Goal: Task Accomplishment & Management: Complete application form

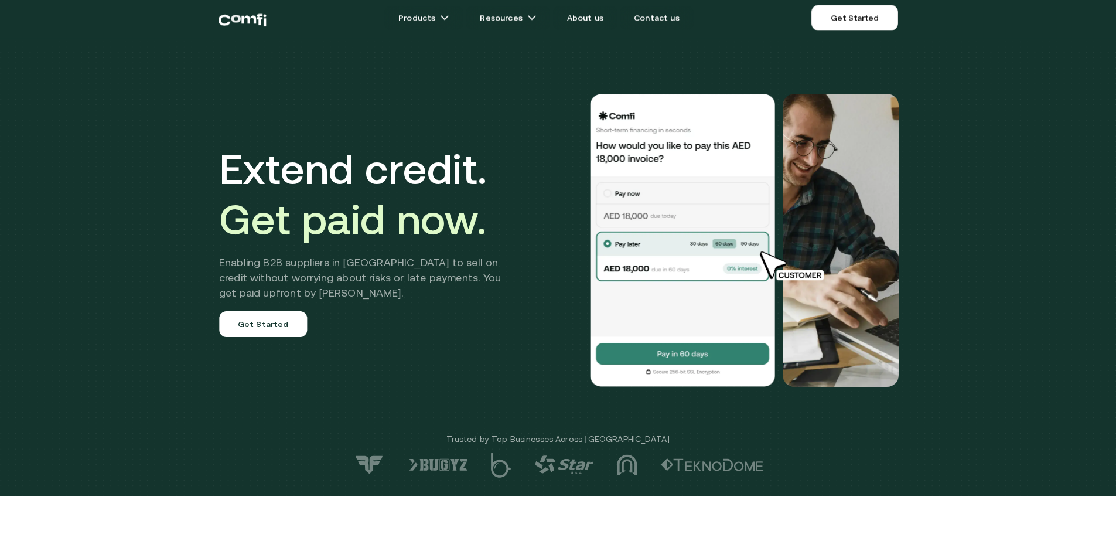
click at [254, 287] on h2 "Enabling B2B suppliers in [GEOGRAPHIC_DATA] to sell on credit without worrying …" at bounding box center [368, 278] width 299 height 46
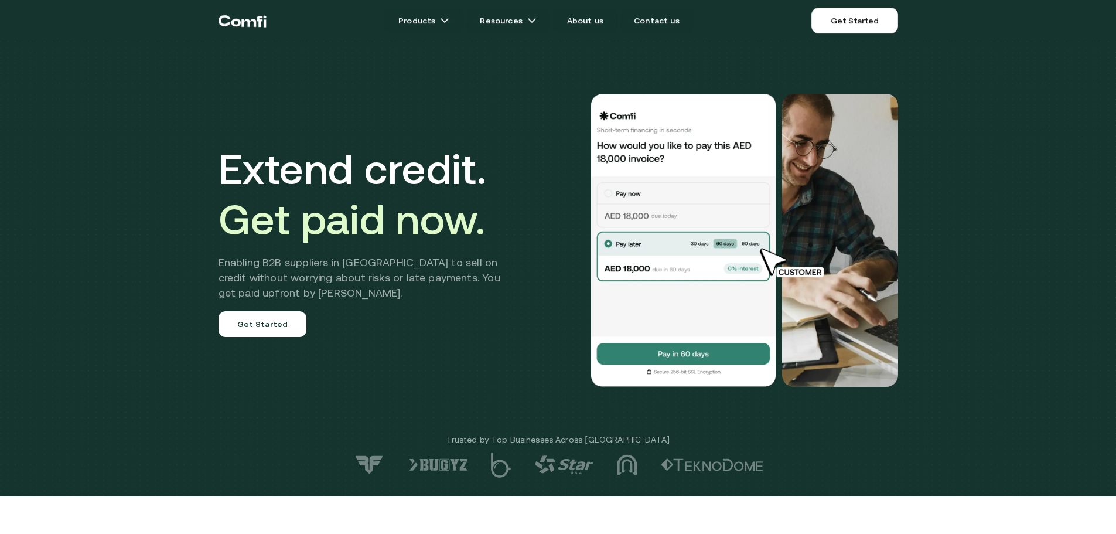
click at [255, 311] on div "Extend credit. Get paid now. Enabling B2B suppliers in [GEOGRAPHIC_DATA] to sel…" at bounding box center [368, 240] width 299 height 193
click at [258, 328] on link "Get Started" at bounding box center [263, 324] width 88 height 26
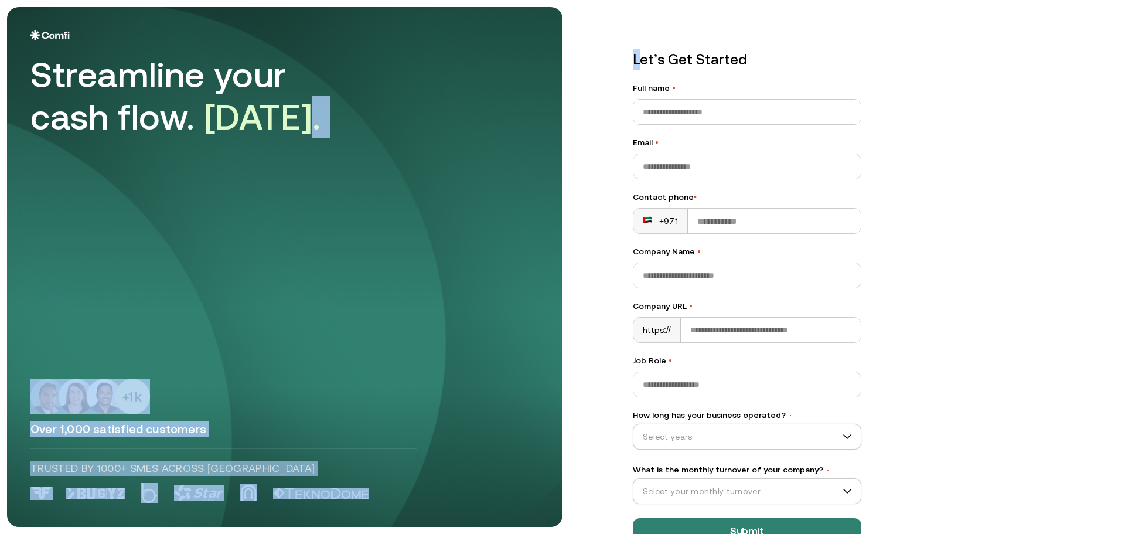
drag, startPoint x: 352, startPoint y: 155, endPoint x: 638, endPoint y: 65, distance: 299.7
click at [638, 65] on main "Streamline your cash flow. [DATE]. Over 1,000 satisfied customers Trusted by 10…" at bounding box center [562, 267] width 1125 height 534
click at [495, 134] on div "Streamline your cash flow. [DATE]." at bounding box center [284, 84] width 509 height 108
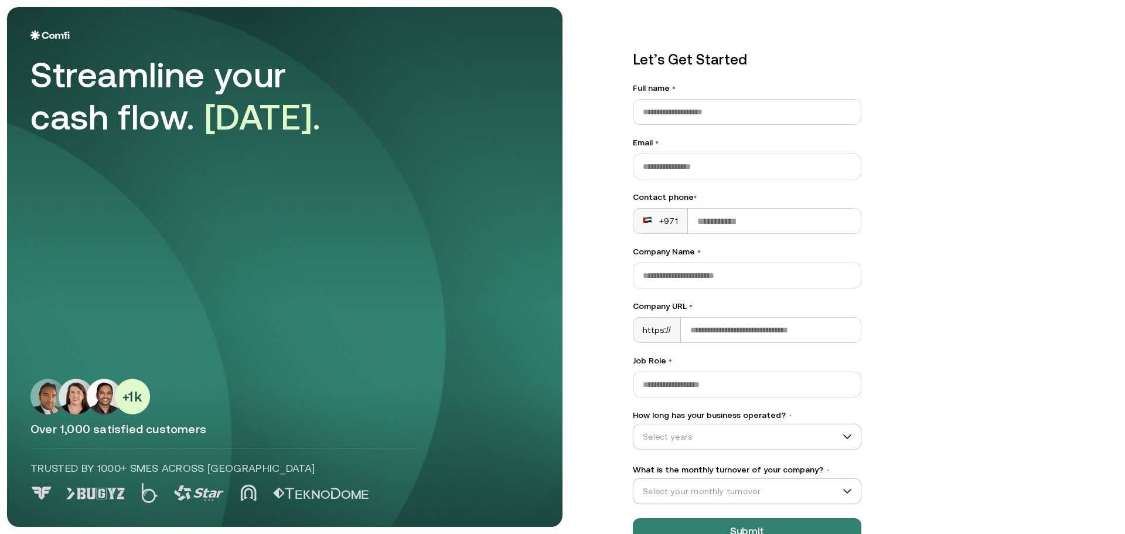
click at [240, 132] on span "[DATE]." at bounding box center [263, 117] width 117 height 40
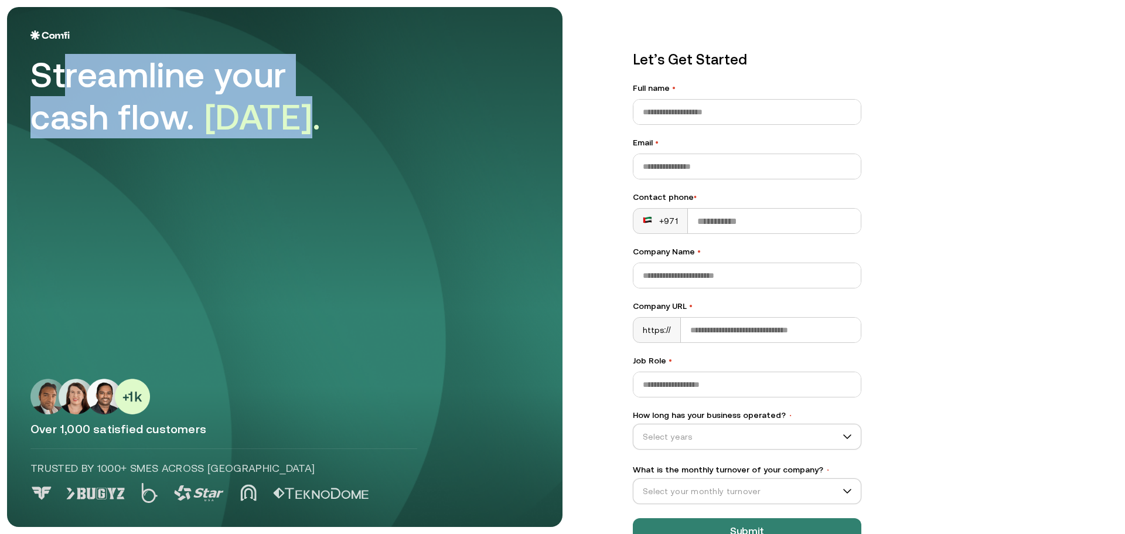
drag, startPoint x: 308, startPoint y: 118, endPoint x: 60, endPoint y: 74, distance: 252.3
click at [60, 74] on div "Streamline your cash flow. [DATE]." at bounding box center [194, 96] width 328 height 84
click at [199, 173] on div "Streamline your cash flow. [DATE]. Over 1,000 satisfied customers Trusted by 10…" at bounding box center [284, 266] width 509 height 473
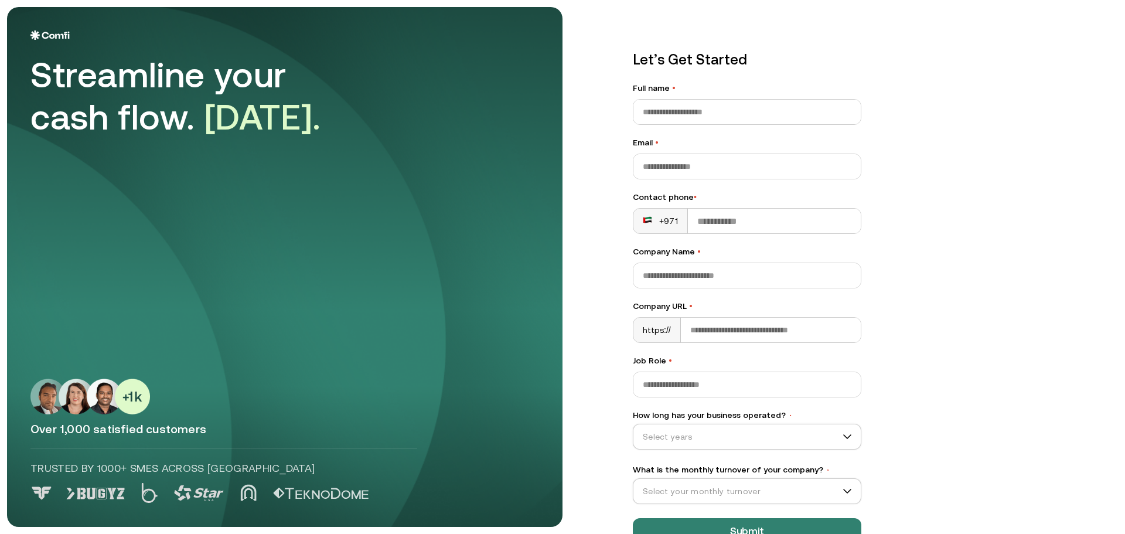
click at [76, 397] on img at bounding box center [90, 397] width 120 height 36
drag, startPoint x: 153, startPoint y: 430, endPoint x: 176, endPoint y: 454, distance: 33.1
click at [132, 430] on p "Over 1,000 satisfied customers" at bounding box center [284, 428] width 509 height 15
click at [182, 501] on aside "Streamline your cash flow. [DATE]. Over 1,000 satisfied customers Trusted by 10…" at bounding box center [285, 267] width 556 height 520
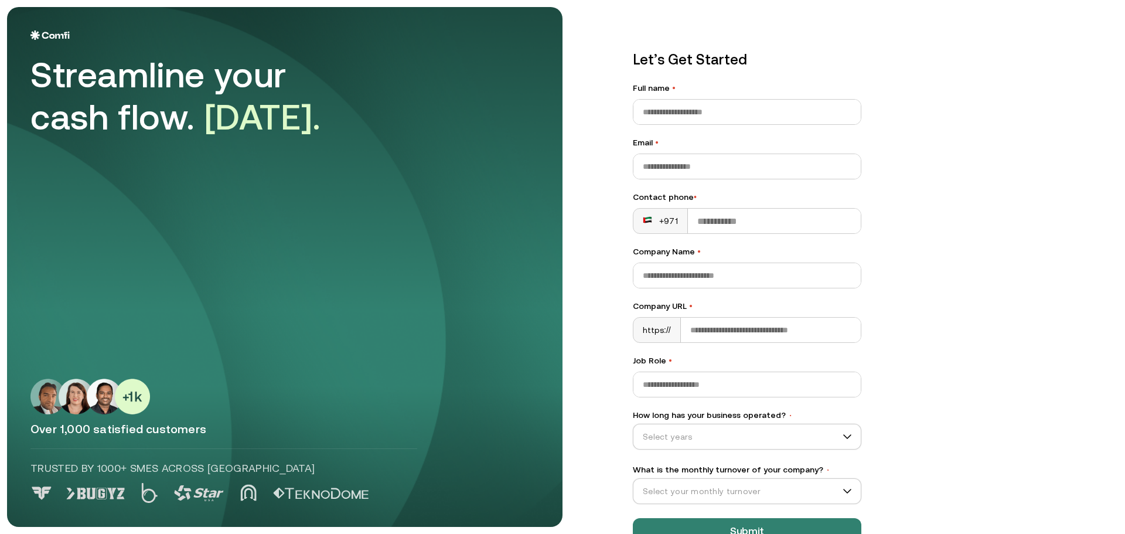
click at [185, 499] on img at bounding box center [199, 493] width 50 height 16
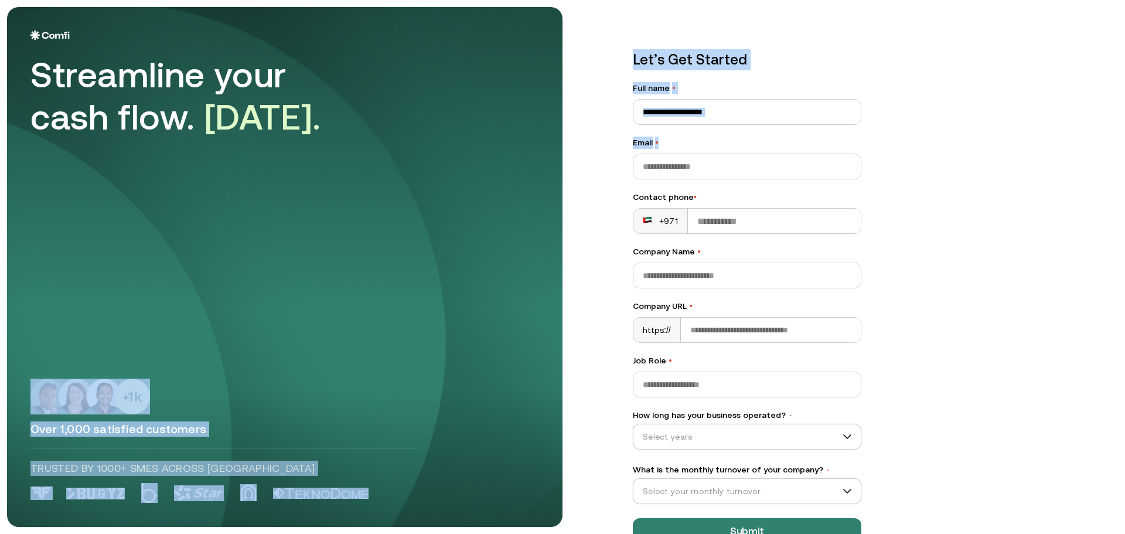
drag, startPoint x: 490, startPoint y: 262, endPoint x: 624, endPoint y: 179, distance: 157.4
click at [624, 179] on main "Streamline your cash flow. [DATE]. Over 1,000 satisfied customers Trusted by 10…" at bounding box center [562, 267] width 1125 height 534
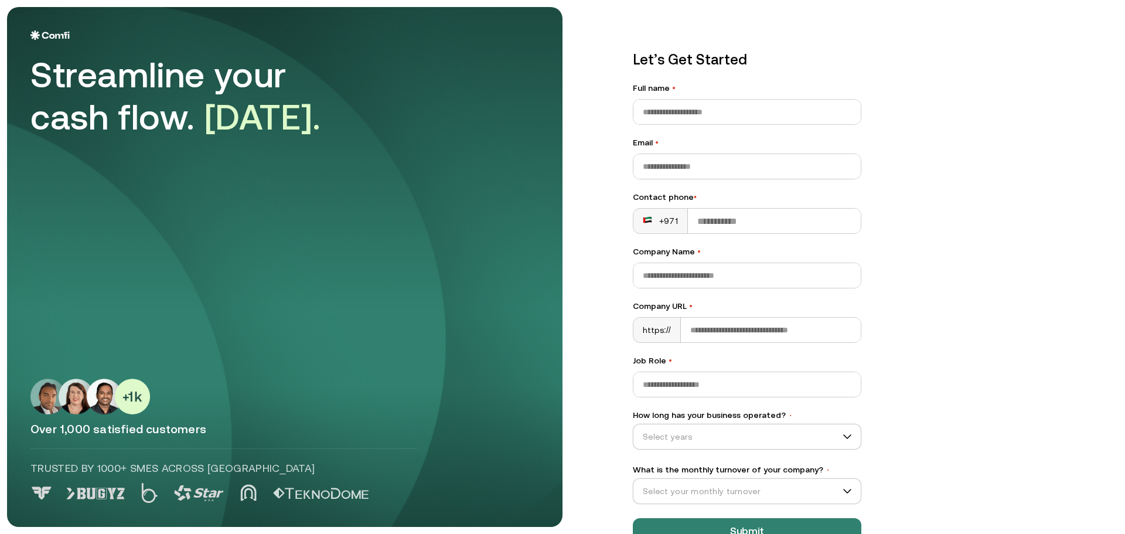
click at [499, 204] on div "Streamline your cash flow. [DATE]. Over 1,000 satisfied customers Trusted by 10…" at bounding box center [284, 266] width 509 height 473
drag, startPoint x: 484, startPoint y: 213, endPoint x: 352, endPoint y: 246, distance: 136.6
click at [352, 246] on div "Streamline your cash flow. [DATE]. Over 1,000 satisfied customers Trusted by 10…" at bounding box center [284, 266] width 509 height 473
drag, startPoint x: 151, startPoint y: 423, endPoint x: 212, endPoint y: 410, distance: 62.4
click at [154, 422] on p "Over 1,000 satisfied customers" at bounding box center [284, 428] width 509 height 15
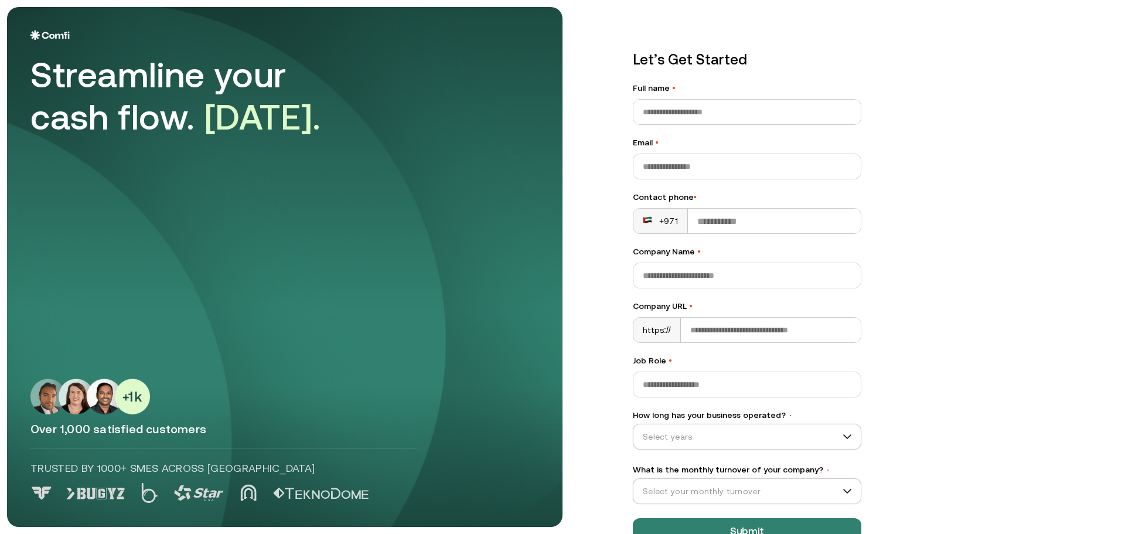
click at [311, 364] on div "Streamline your cash flow. [DATE]. Over 1,000 satisfied customers Trusted by 10…" at bounding box center [284, 266] width 509 height 473
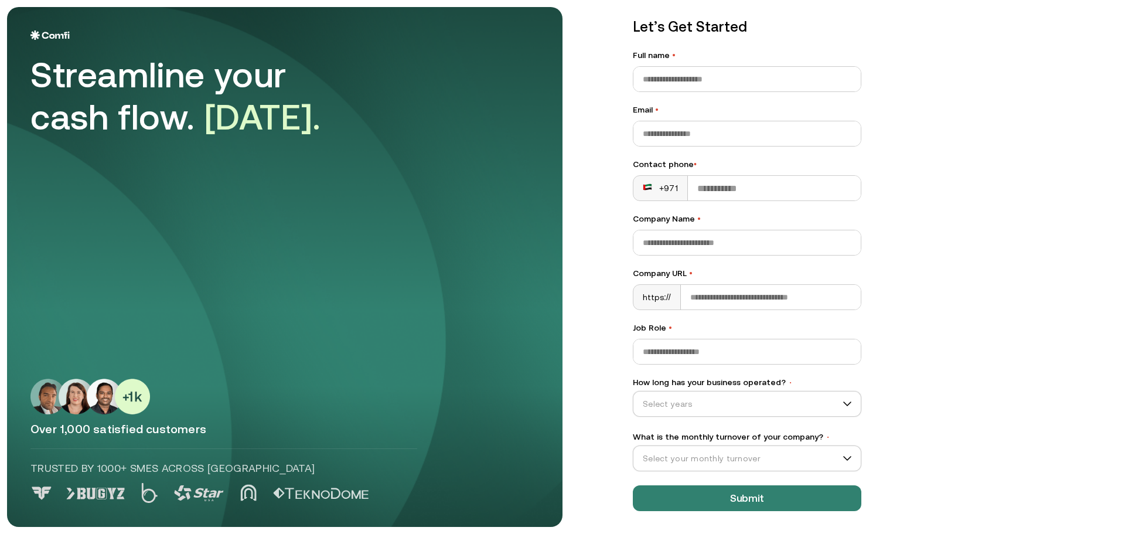
scroll to position [33, 0]
click at [1100, 113] on div "Let’s Get Started Full name • Email • Contact phone • +971 Company Name • Compa…" at bounding box center [863, 234] width 509 height 520
click at [265, 492] on div at bounding box center [284, 493] width 509 height 21
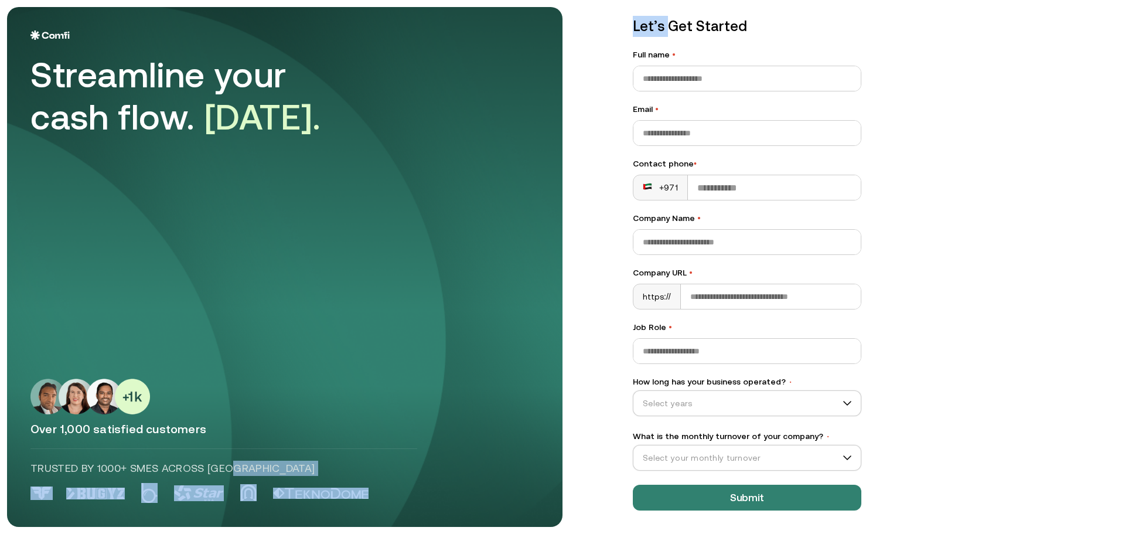
click at [266, 492] on div at bounding box center [284, 493] width 509 height 21
click at [292, 490] on img at bounding box center [321, 494] width 96 height 12
click at [328, 460] on div "Trusted by 1000+ SMEs across [GEOGRAPHIC_DATA]" at bounding box center [223, 462] width 387 height 28
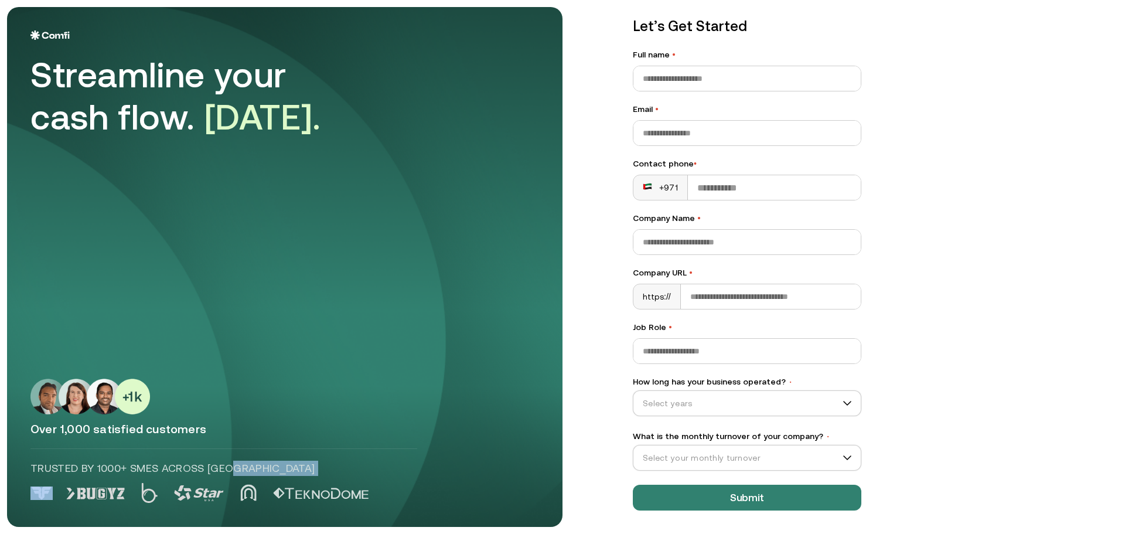
click at [328, 460] on div "Trusted by 1000+ SMEs across [GEOGRAPHIC_DATA]" at bounding box center [223, 462] width 387 height 28
drag, startPoint x: 314, startPoint y: 499, endPoint x: 381, endPoint y: 452, distance: 82.1
click at [381, 452] on div "Over 1,000 satisfied customers Trusted by 1000+ SMEs across [GEOGRAPHIC_DATA]" at bounding box center [284, 441] width 509 height 125
click at [394, 378] on div "Streamline your cash flow. [DATE]. Over 1,000 satisfied customers Trusted by 10…" at bounding box center [284, 266] width 509 height 473
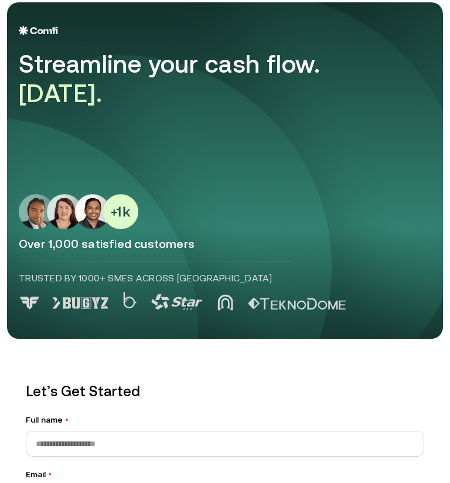
scroll to position [0, 0]
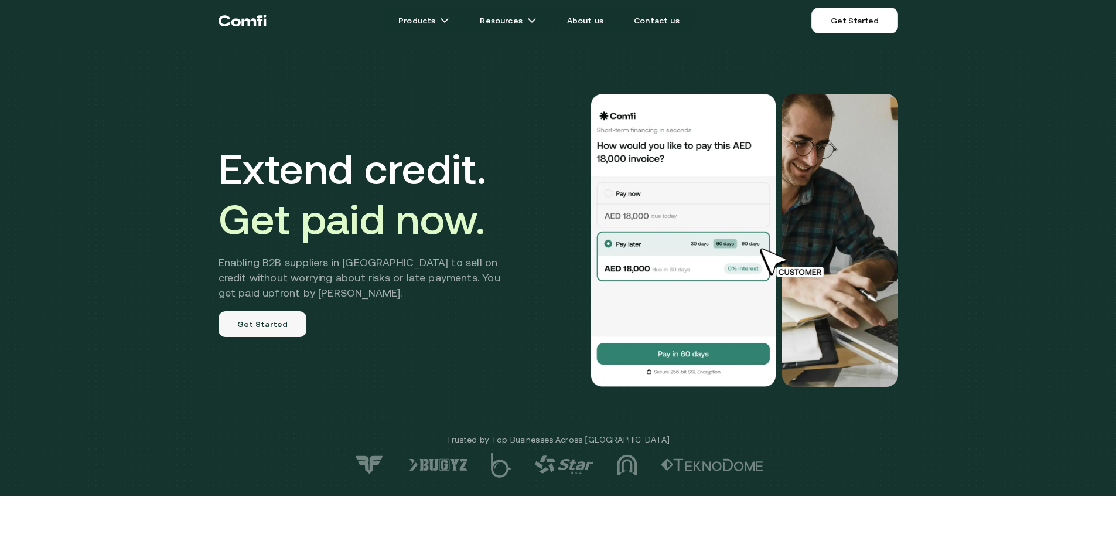
click at [242, 321] on link "Get Started" at bounding box center [263, 324] width 88 height 26
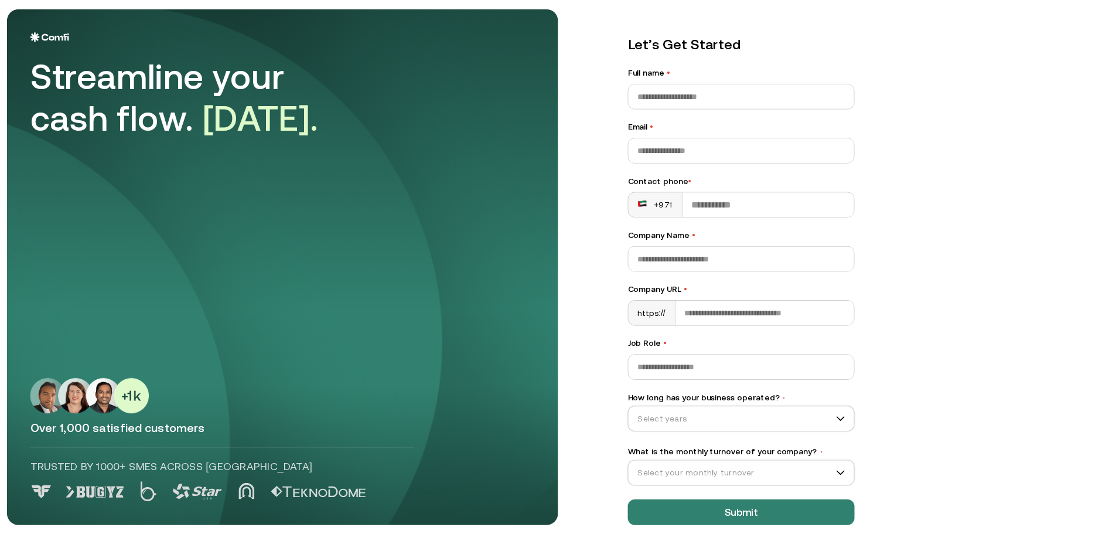
scroll to position [33, 0]
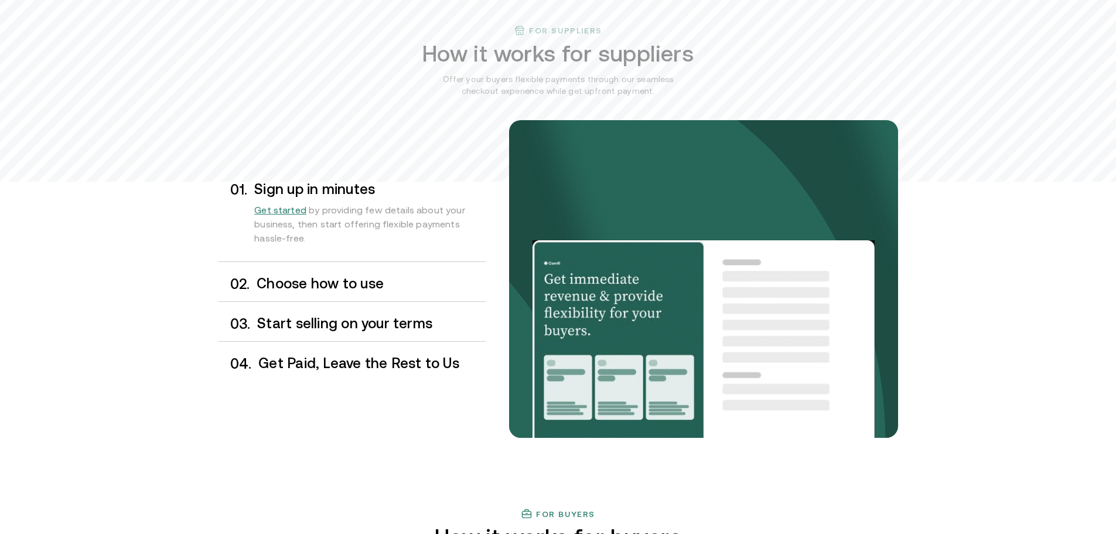
scroll to position [879, 0]
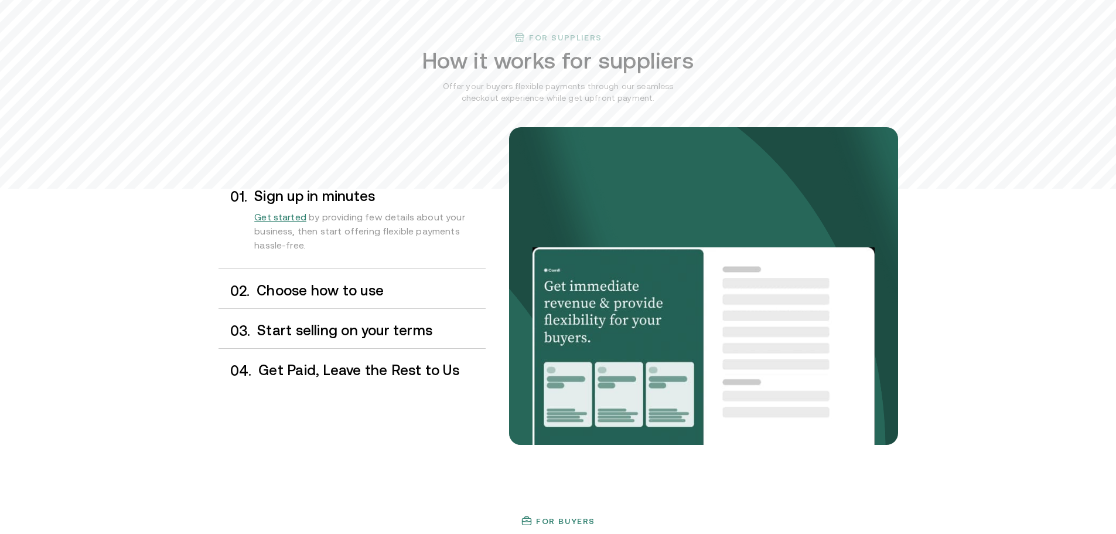
click at [278, 212] on span "Get started" at bounding box center [280, 217] width 52 height 11
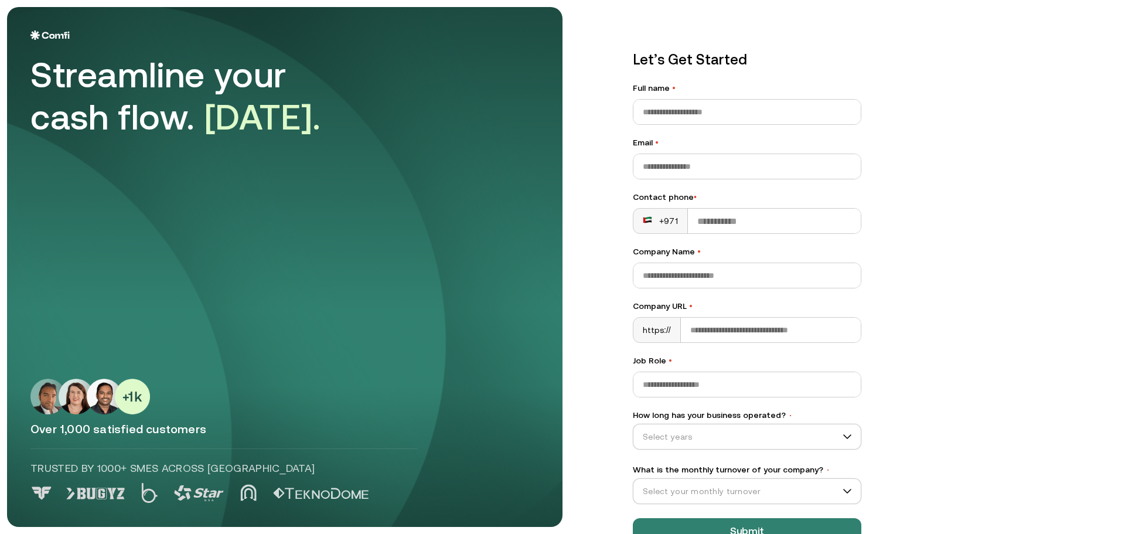
scroll to position [33, 0]
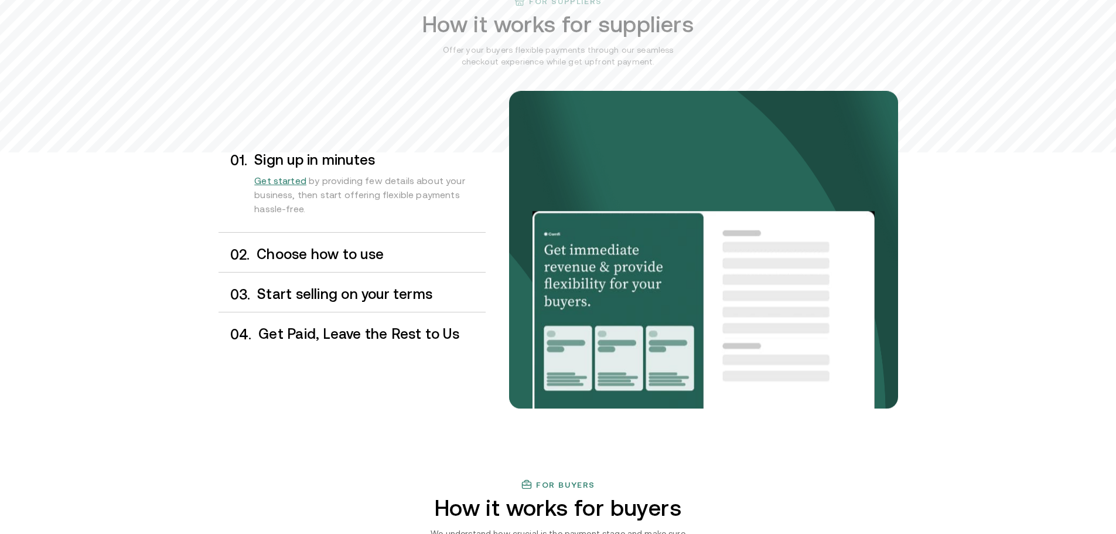
scroll to position [996, 0]
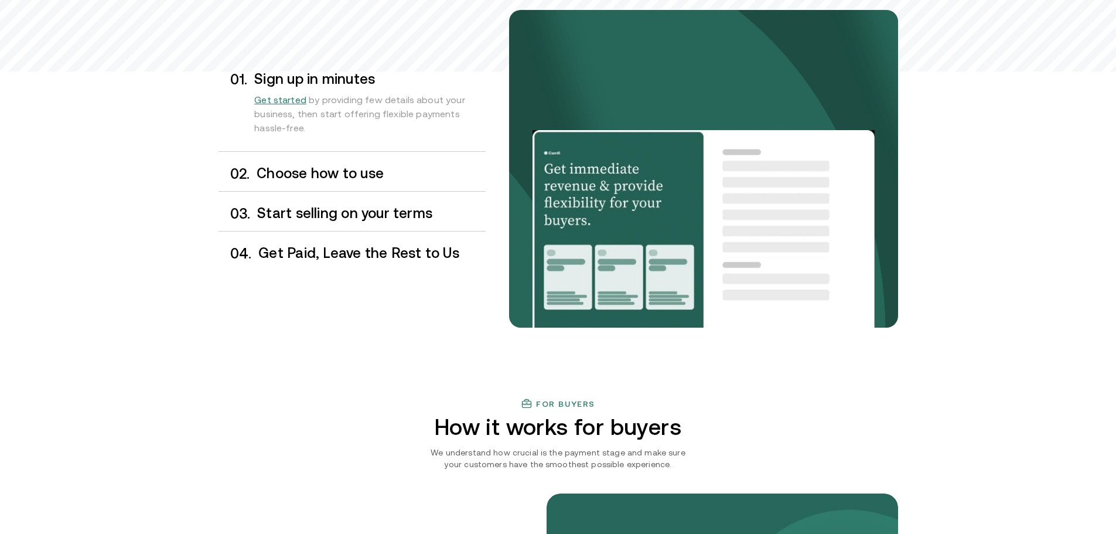
click at [364, 172] on h3 "Choose how to use" at bounding box center [371, 173] width 229 height 15
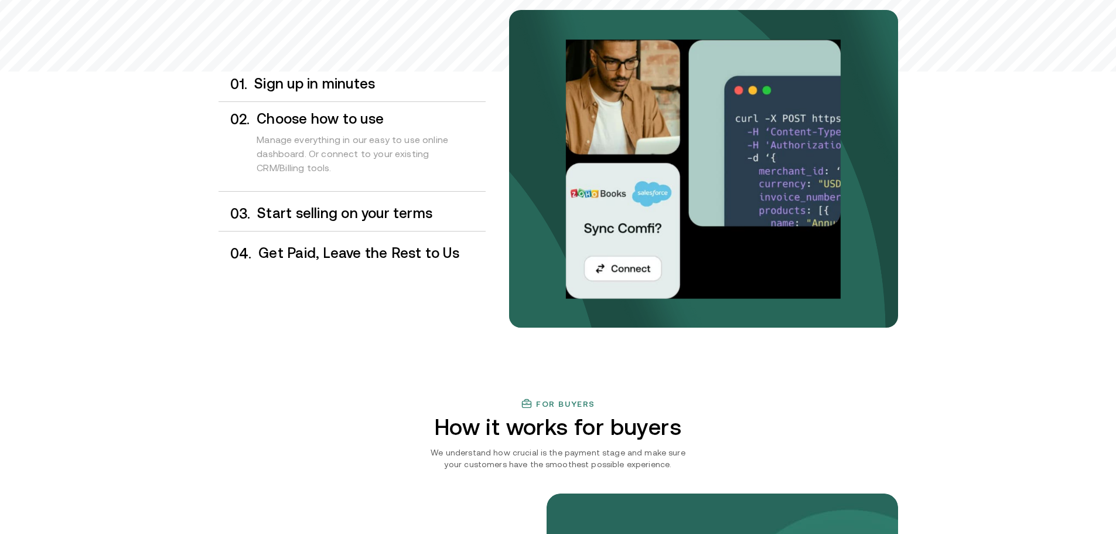
click at [359, 213] on h3 "Start selling on your terms" at bounding box center [371, 213] width 228 height 15
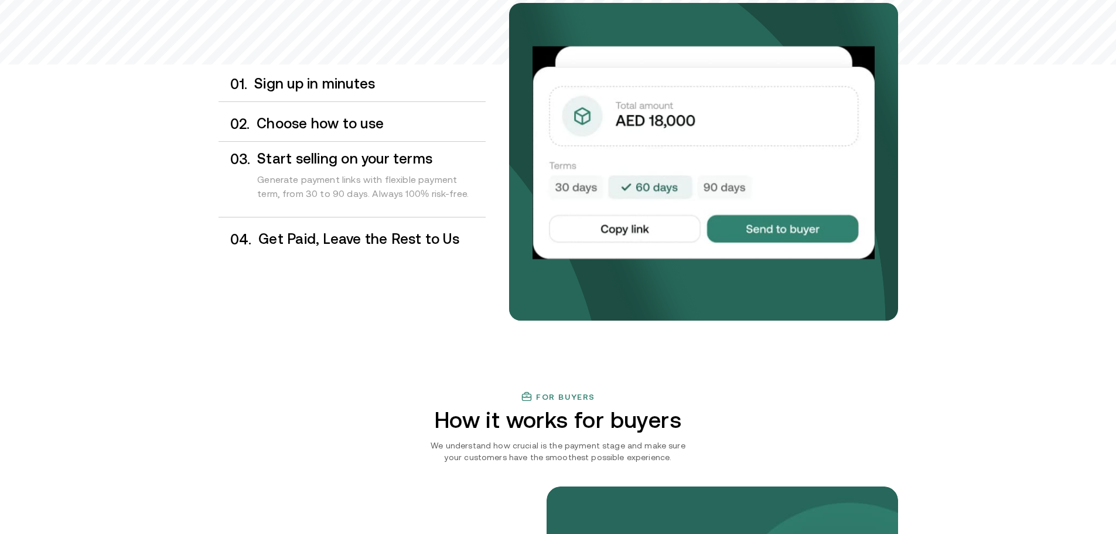
click at [357, 229] on div "0 4 . Get Paid, Leave the Rest to Us" at bounding box center [352, 239] width 267 height 35
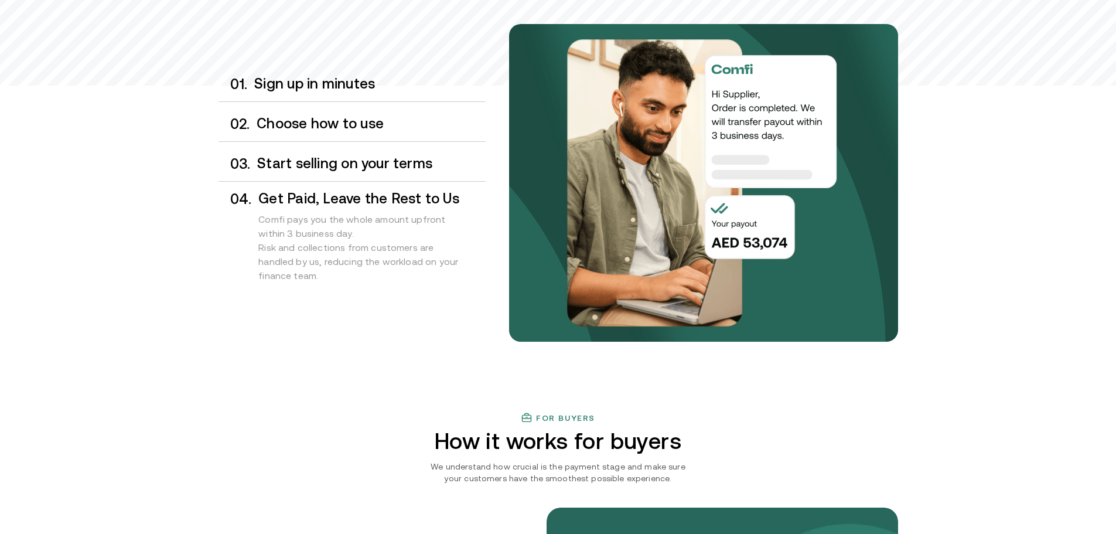
click at [363, 84] on h3 "Sign up in minutes" at bounding box center [369, 83] width 231 height 15
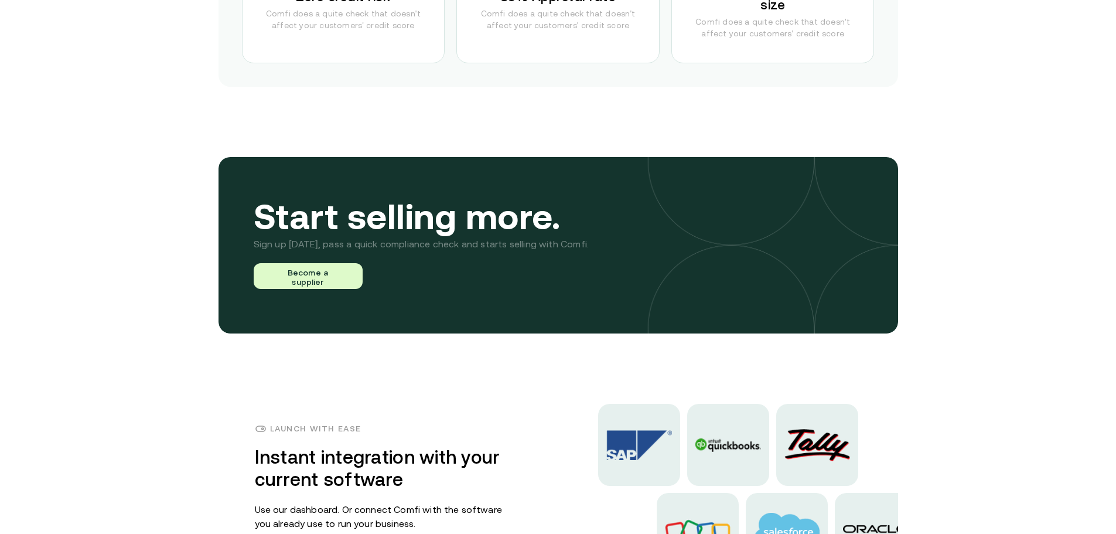
scroll to position [2814, 0]
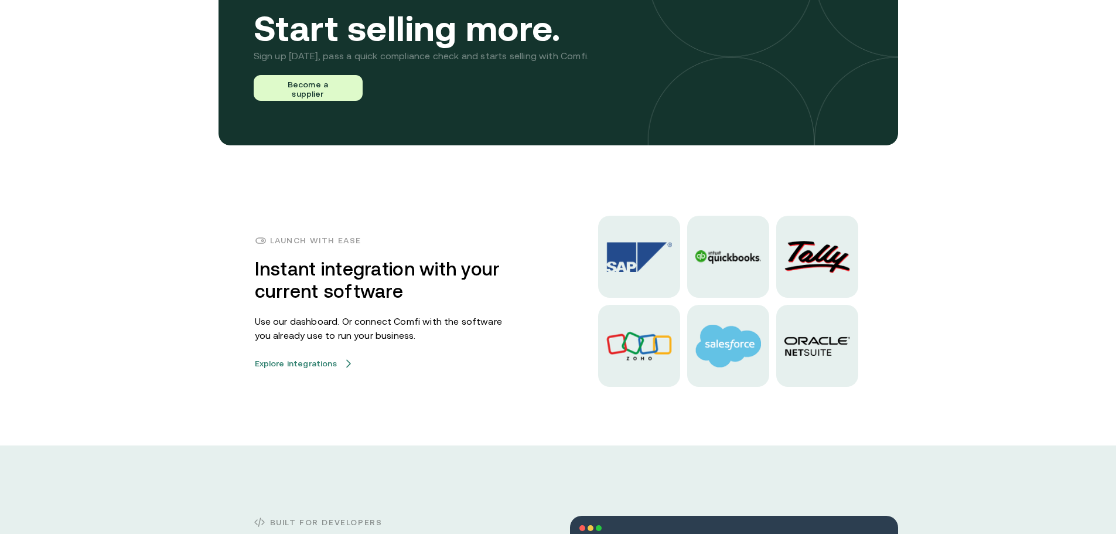
click at [327, 367] on button "Explore integrations" at bounding box center [303, 363] width 96 height 9
click at [302, 366] on button "Explore integrations" at bounding box center [303, 363] width 96 height 9
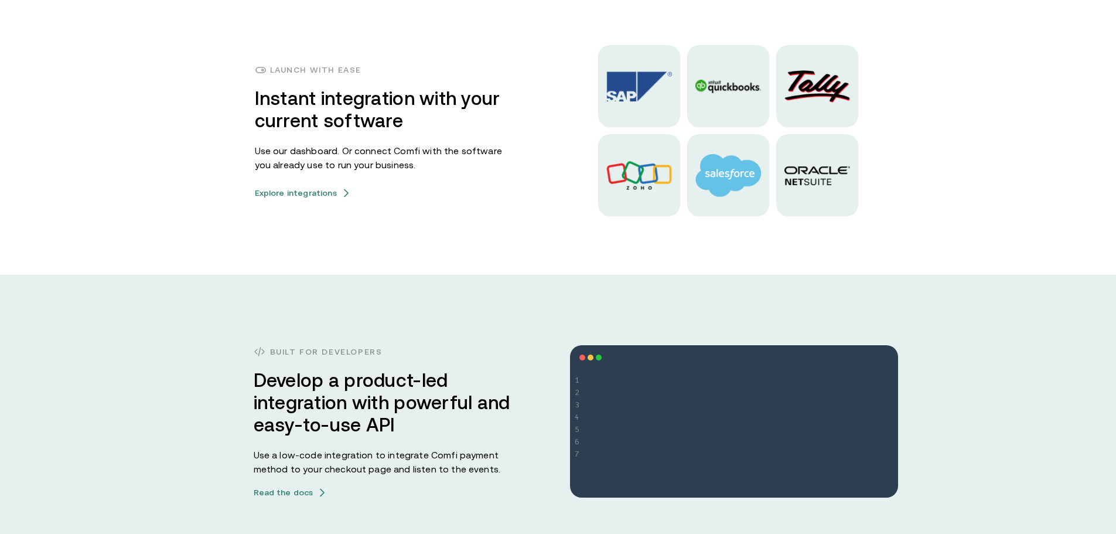
scroll to position [3048, 0]
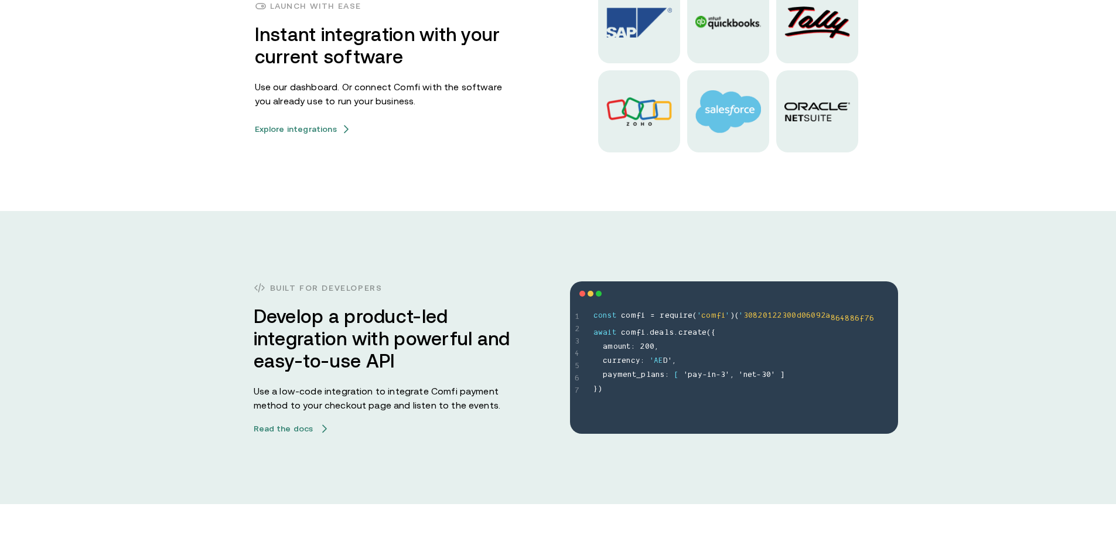
click at [299, 433] on button "Read the docs" at bounding box center [291, 428] width 74 height 9
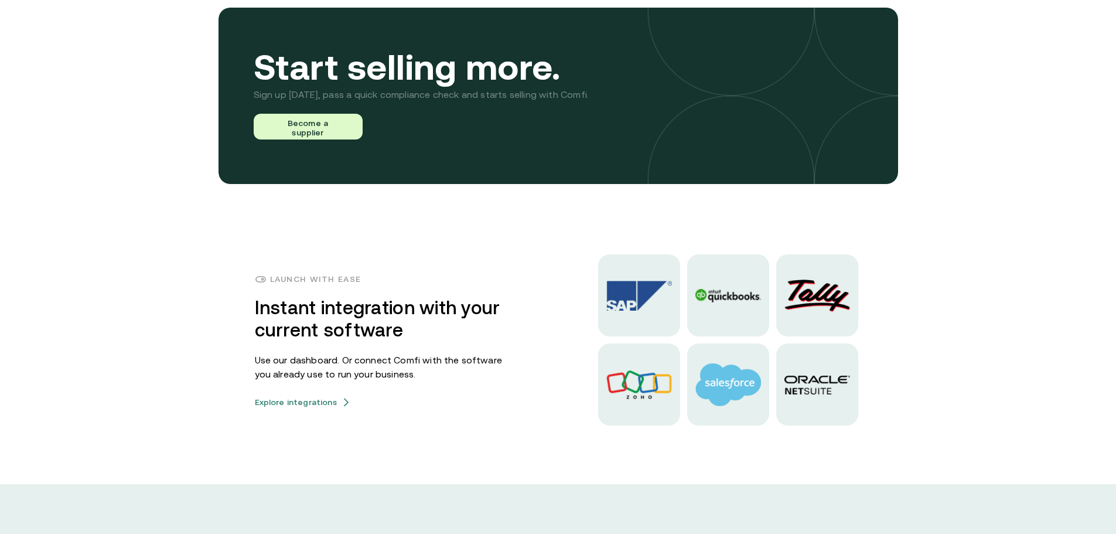
scroll to position [2755, 0]
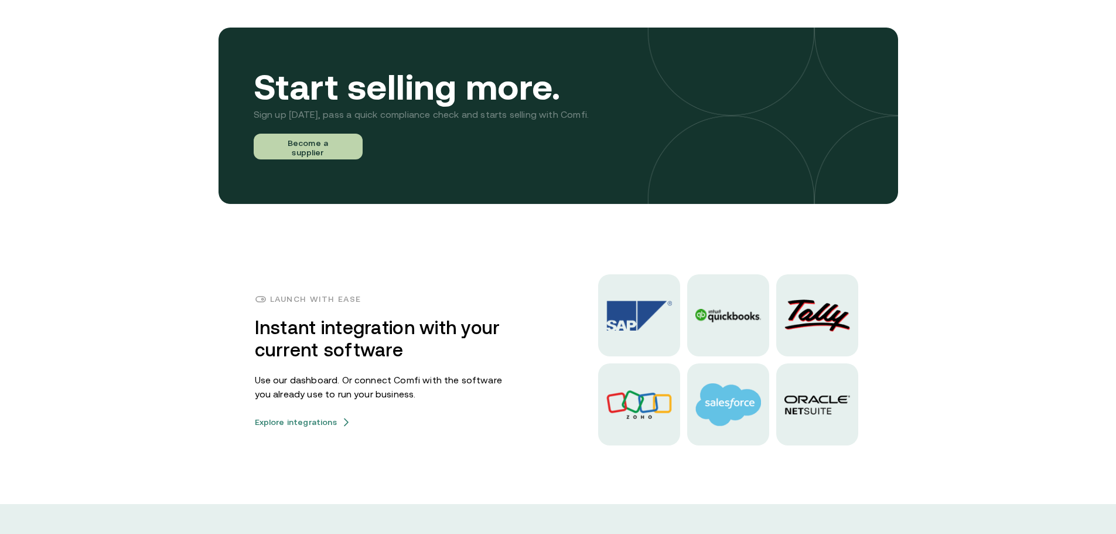
click at [330, 152] on button "Become a supplier" at bounding box center [308, 147] width 109 height 26
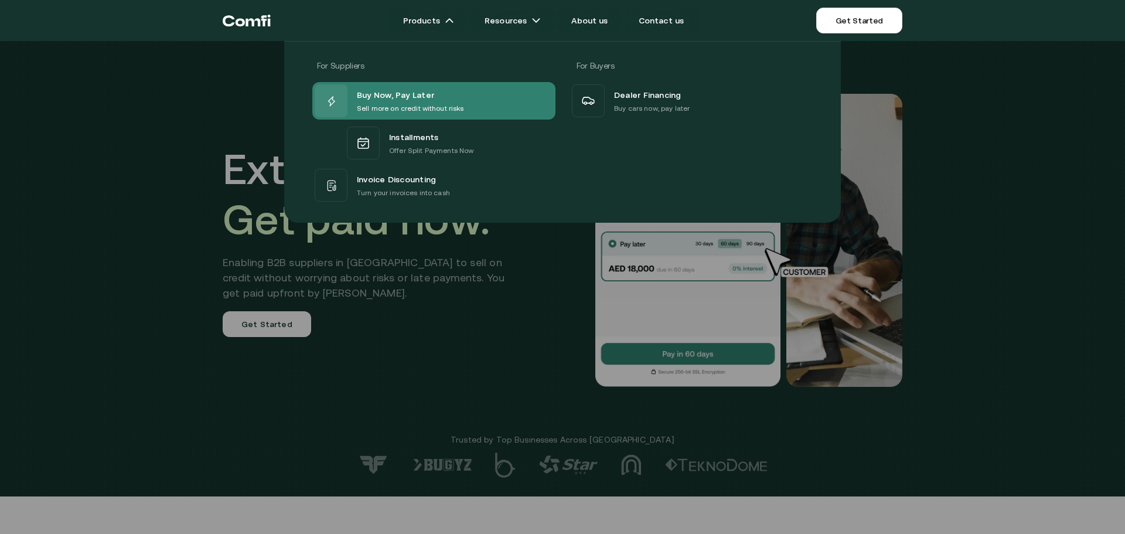
click at [411, 97] on span "Buy Now, Pay Later" at bounding box center [395, 94] width 77 height 15
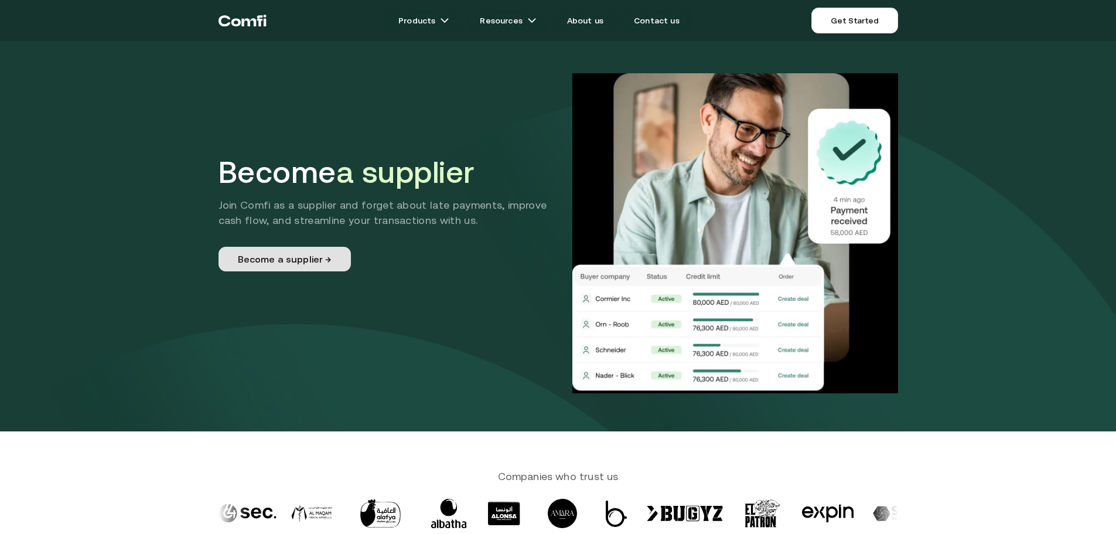
click at [322, 262] on link "Become a supplier →" at bounding box center [285, 259] width 132 height 25
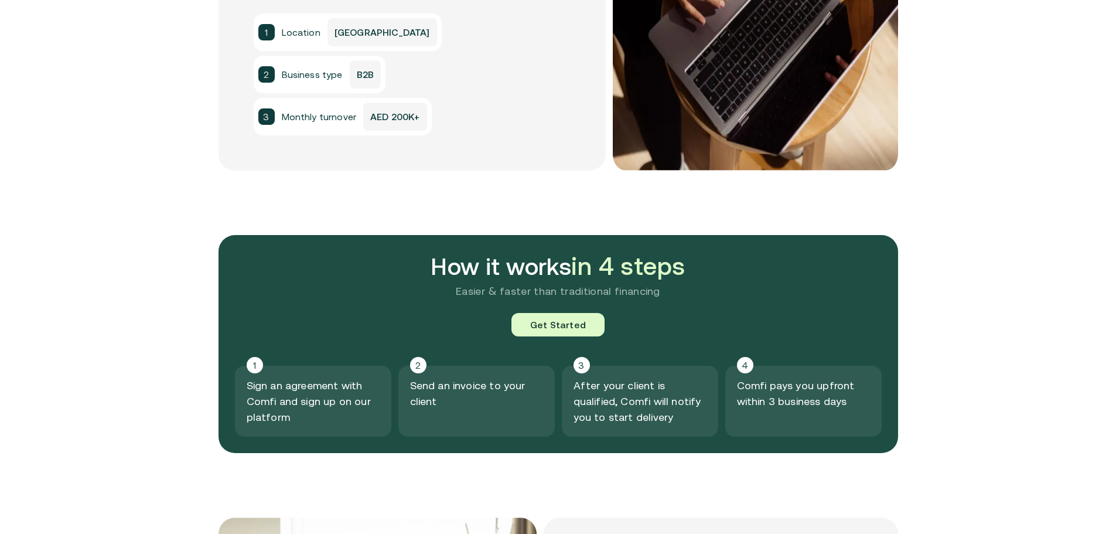
scroll to position [1348, 0]
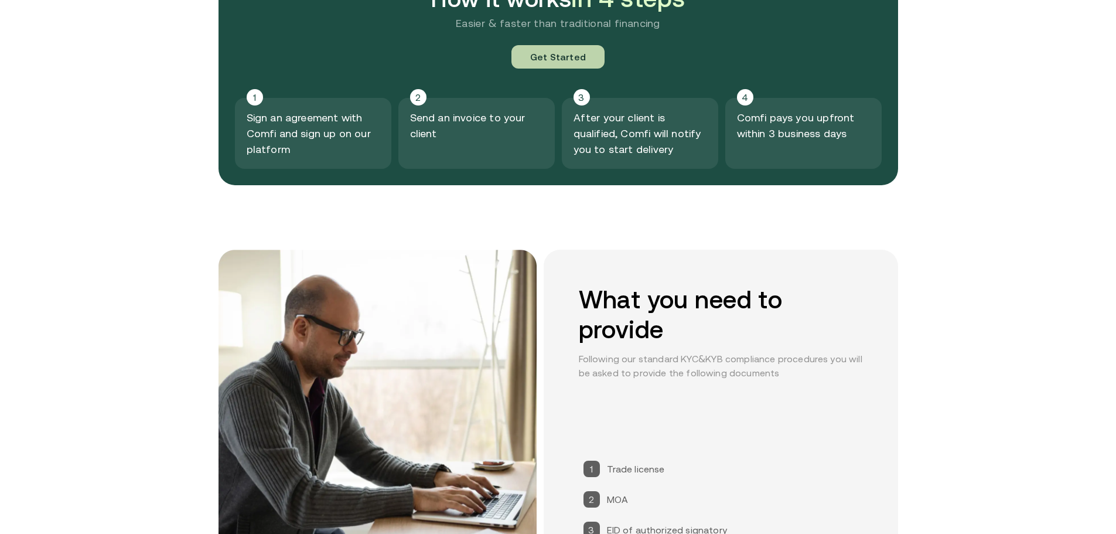
click at [449, 66] on link "Get Started" at bounding box center [558, 56] width 93 height 23
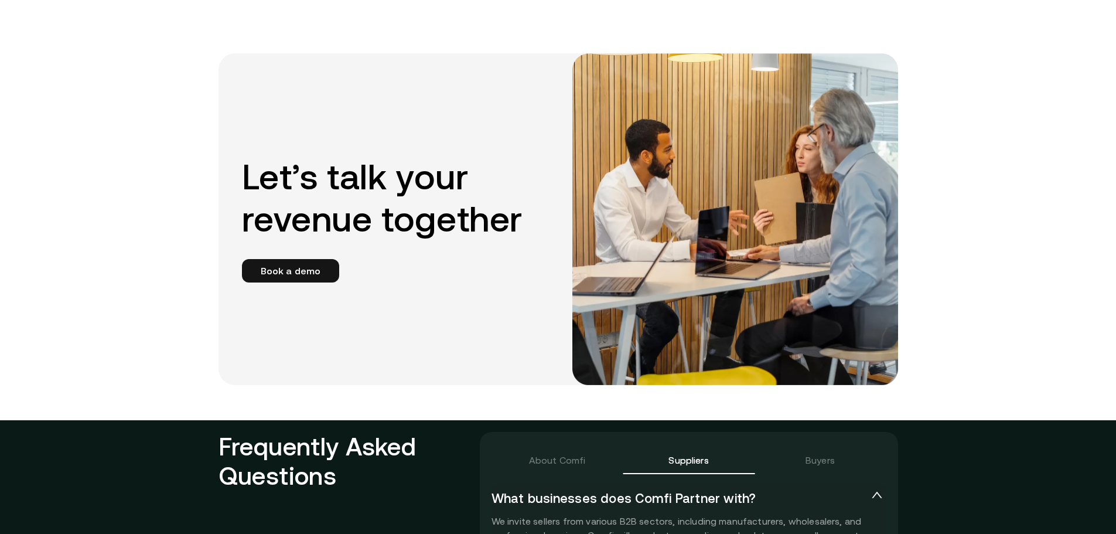
scroll to position [2163, 0]
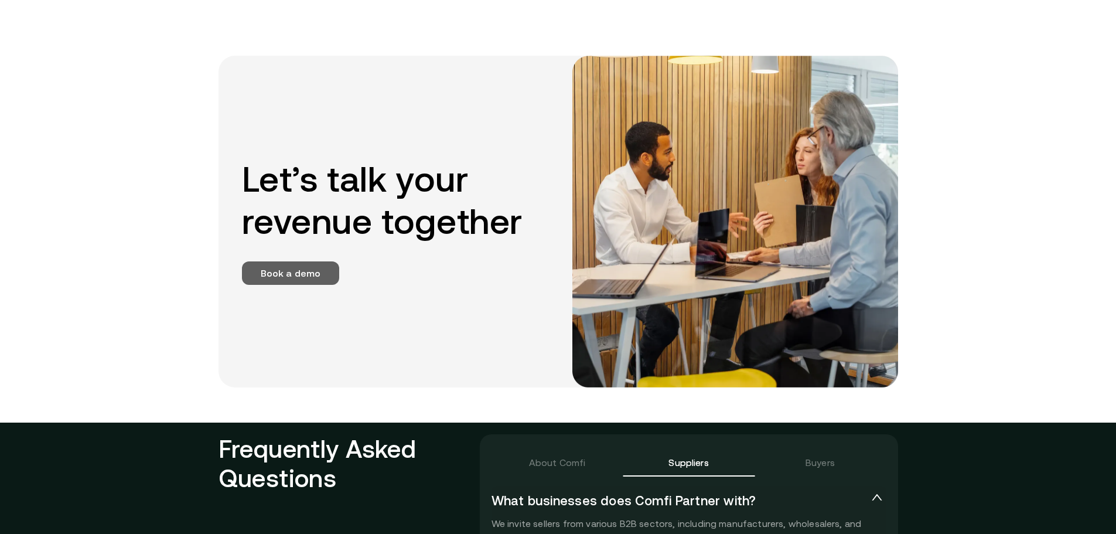
click at [313, 270] on link "Book a demo" at bounding box center [291, 272] width 98 height 23
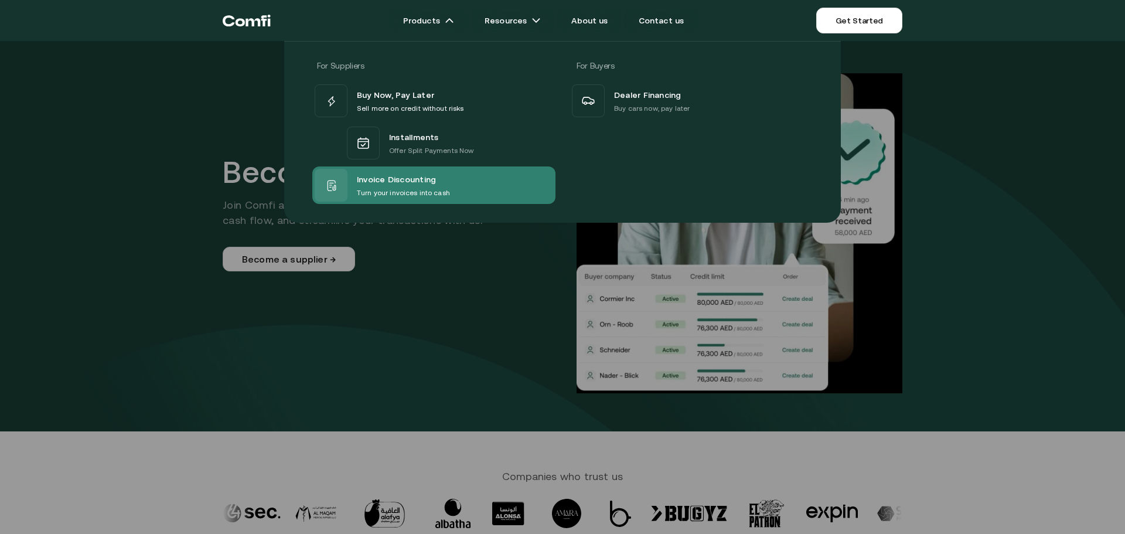
click at [391, 183] on span "Invoice Discounting" at bounding box center [396, 179] width 79 height 15
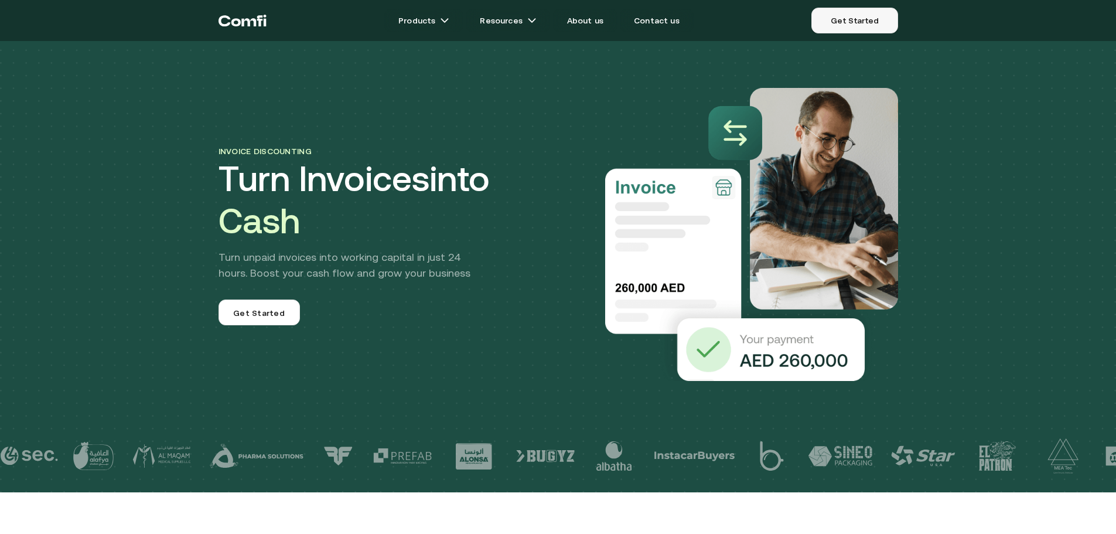
click at [449, 32] on link "Get Started" at bounding box center [855, 21] width 86 height 26
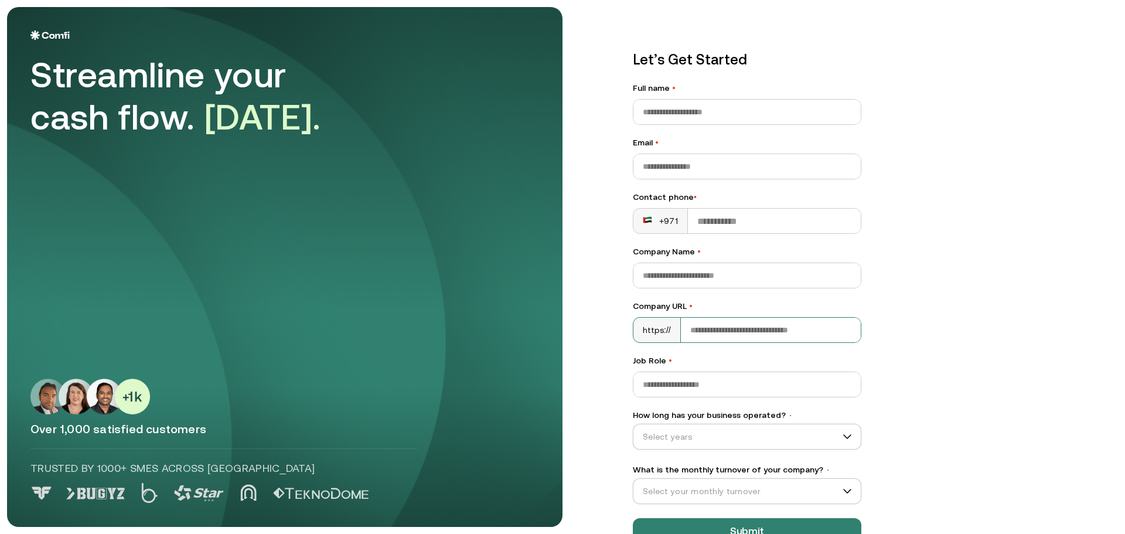
click at [449, 327] on input "Company URL •" at bounding box center [771, 330] width 180 height 25
click at [449, 334] on div "https://" at bounding box center [656, 330] width 47 height 25
click at [449, 220] on div "+971" at bounding box center [660, 221] width 54 height 25
click at [449, 227] on div "+971" at bounding box center [660, 221] width 54 height 25
click at [449, 220] on div "+971" at bounding box center [660, 221] width 35 height 12
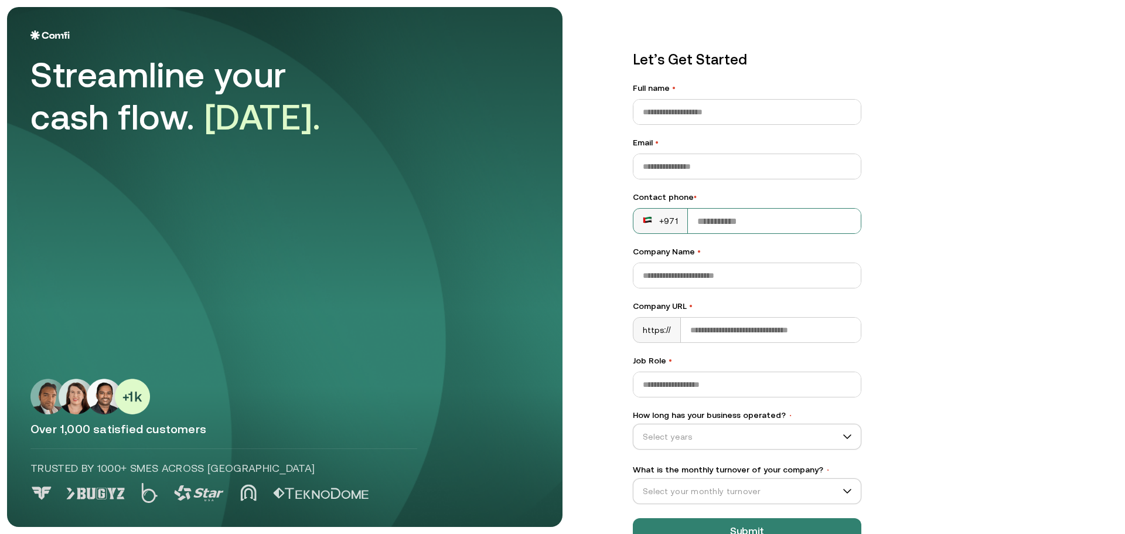
click at [449, 220] on rect at bounding box center [647, 219] width 9 height 9
